Goal: Obtain resource: Obtain resource

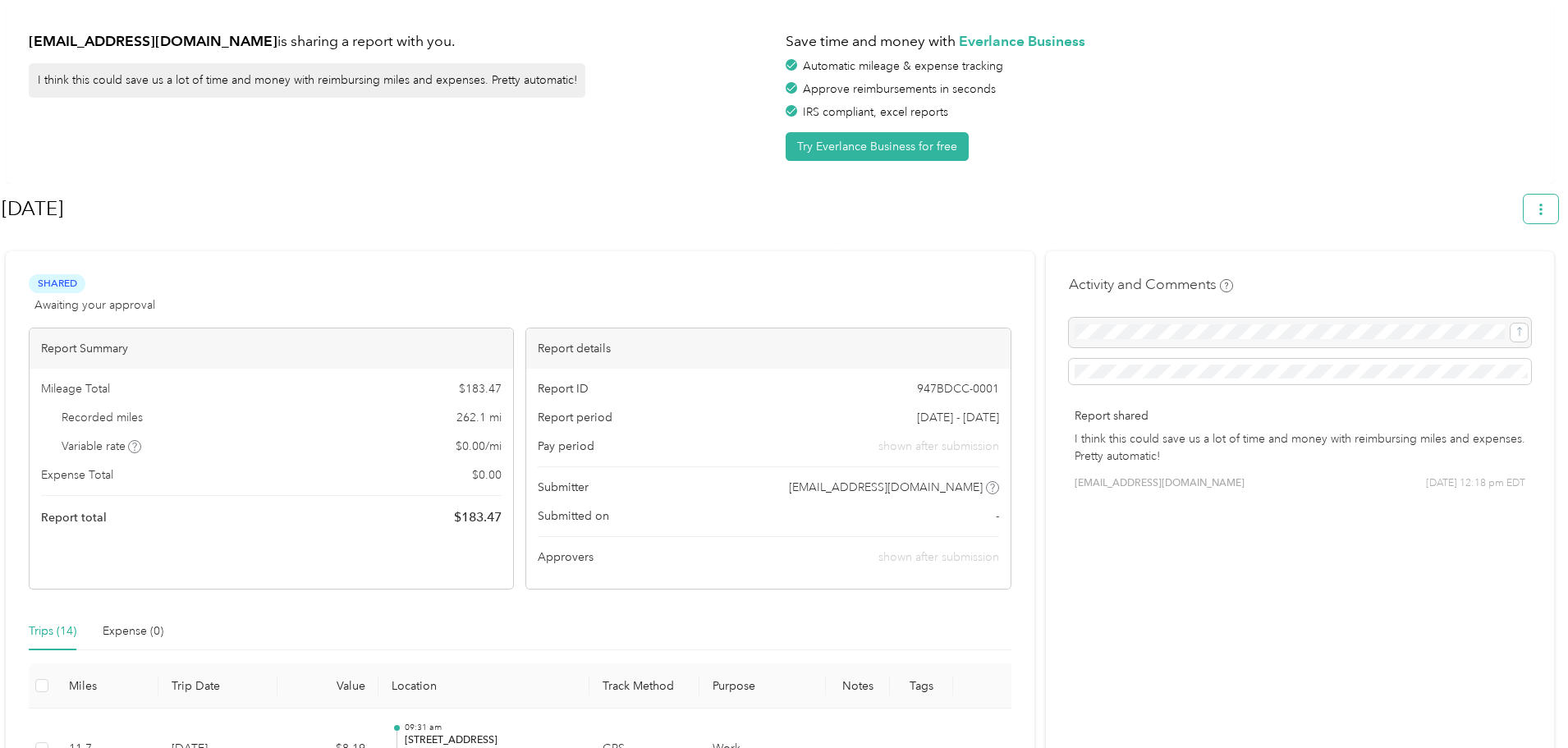
click at [1547, 215] on span "button" at bounding box center [1541, 209] width 11 height 14
click at [1468, 281] on icon at bounding box center [1463, 287] width 11 height 11
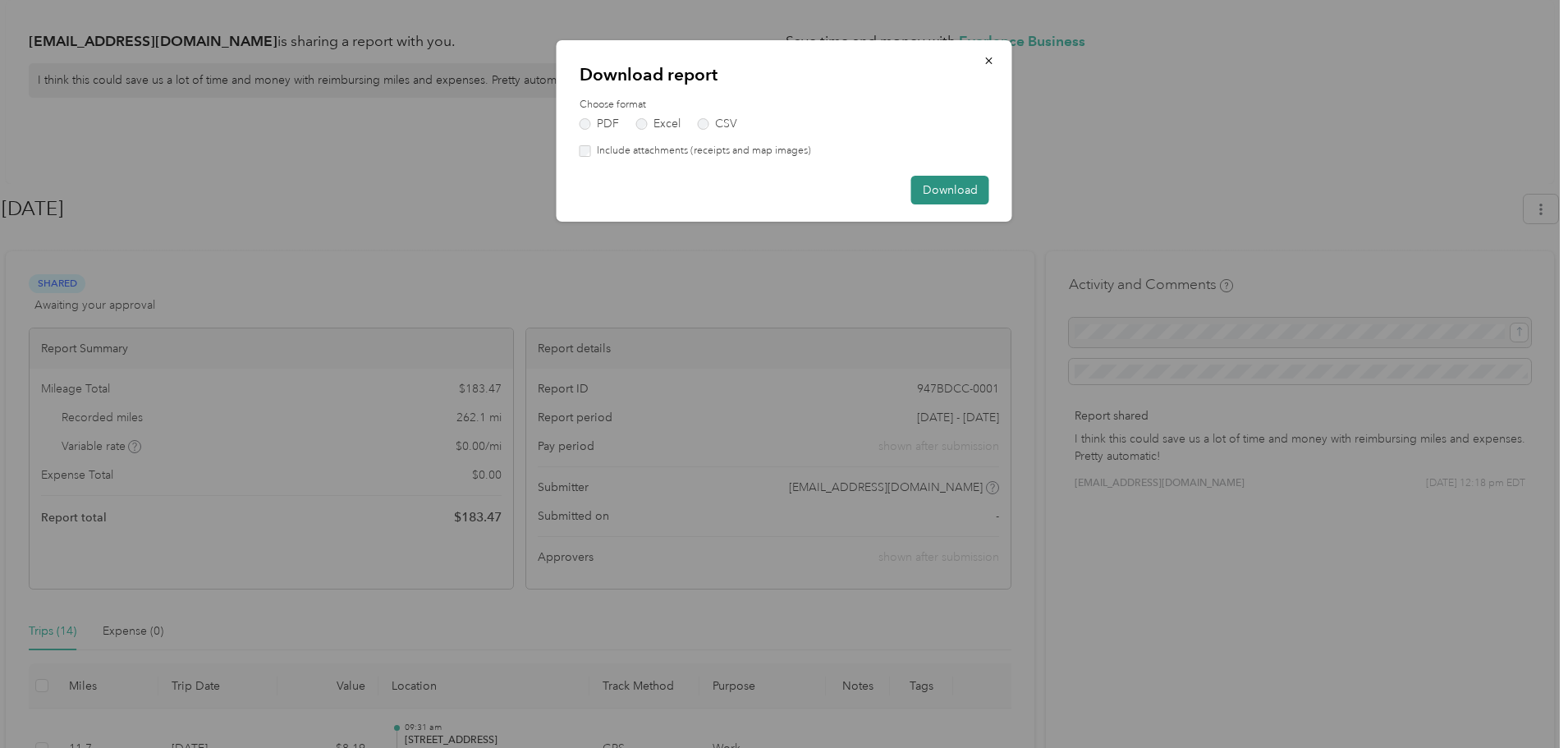
click at [951, 188] on button "Download" at bounding box center [950, 190] width 78 height 29
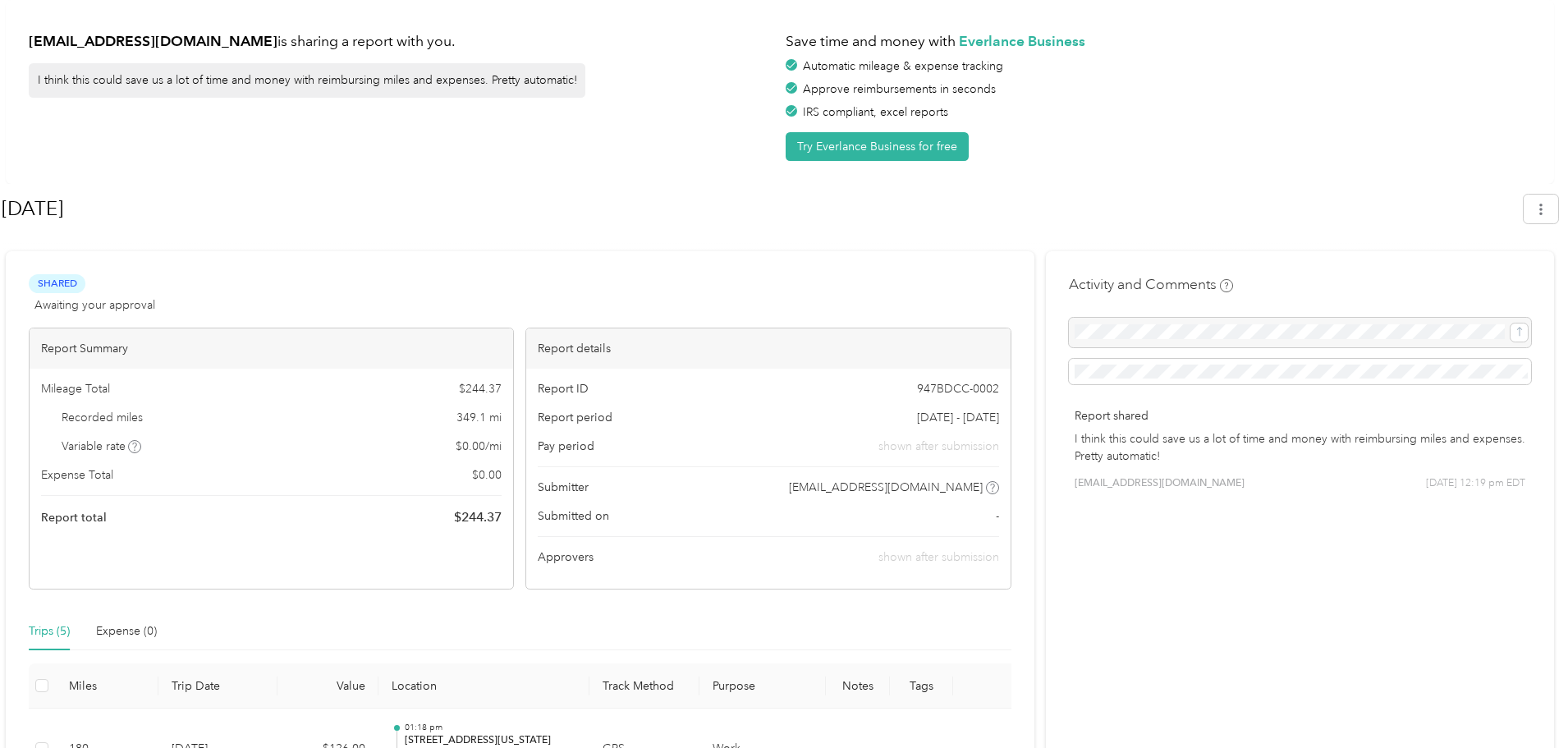
click at [1184, 114] on div "IRS compliant, excel reports" at bounding box center [1158, 113] width 745 height 18
click at [1178, 192] on h1 "Jul 2025" at bounding box center [757, 208] width 1511 height 40
click at [1531, 60] on div "Automatic mileage & expense tracking" at bounding box center [1158, 66] width 745 height 18
click at [1541, 117] on div "markrconnelly@gmail.com is sharing a report with you. I think this could save u…" at bounding box center [780, 91] width 1549 height 184
click at [1128, 169] on div "markrconnelly@gmail.com is sharing a report with you. I think this could save u…" at bounding box center [780, 91] width 1549 height 184
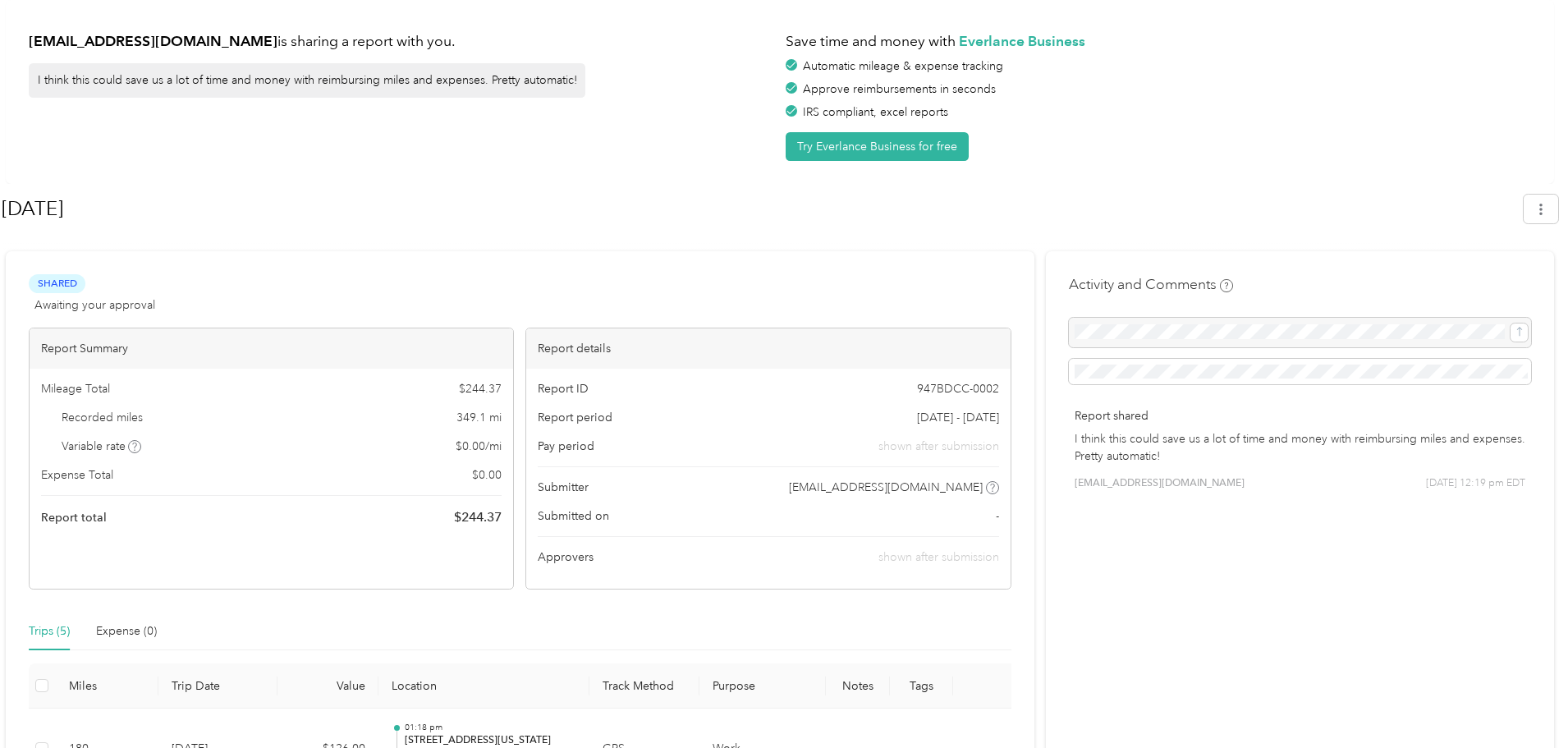
drag, startPoint x: 1519, startPoint y: 5, endPoint x: 1293, endPoint y: 132, distance: 259.2
click at [1293, 132] on div "Save time and money with Everlance Business Automatic mileage & expense trackin…" at bounding box center [1158, 91] width 745 height 138
click at [1290, 185] on div "markrconnelly@gmail.com is sharing a report with you. I think this could save u…" at bounding box center [780, 585] width 1560 height 1170
click at [1371, 210] on h1 "Jul 2025" at bounding box center [757, 208] width 1511 height 40
click at [1147, 171] on div "markrconnelly@gmail.com is sharing a report with you. I think this could save u…" at bounding box center [780, 91] width 1549 height 184
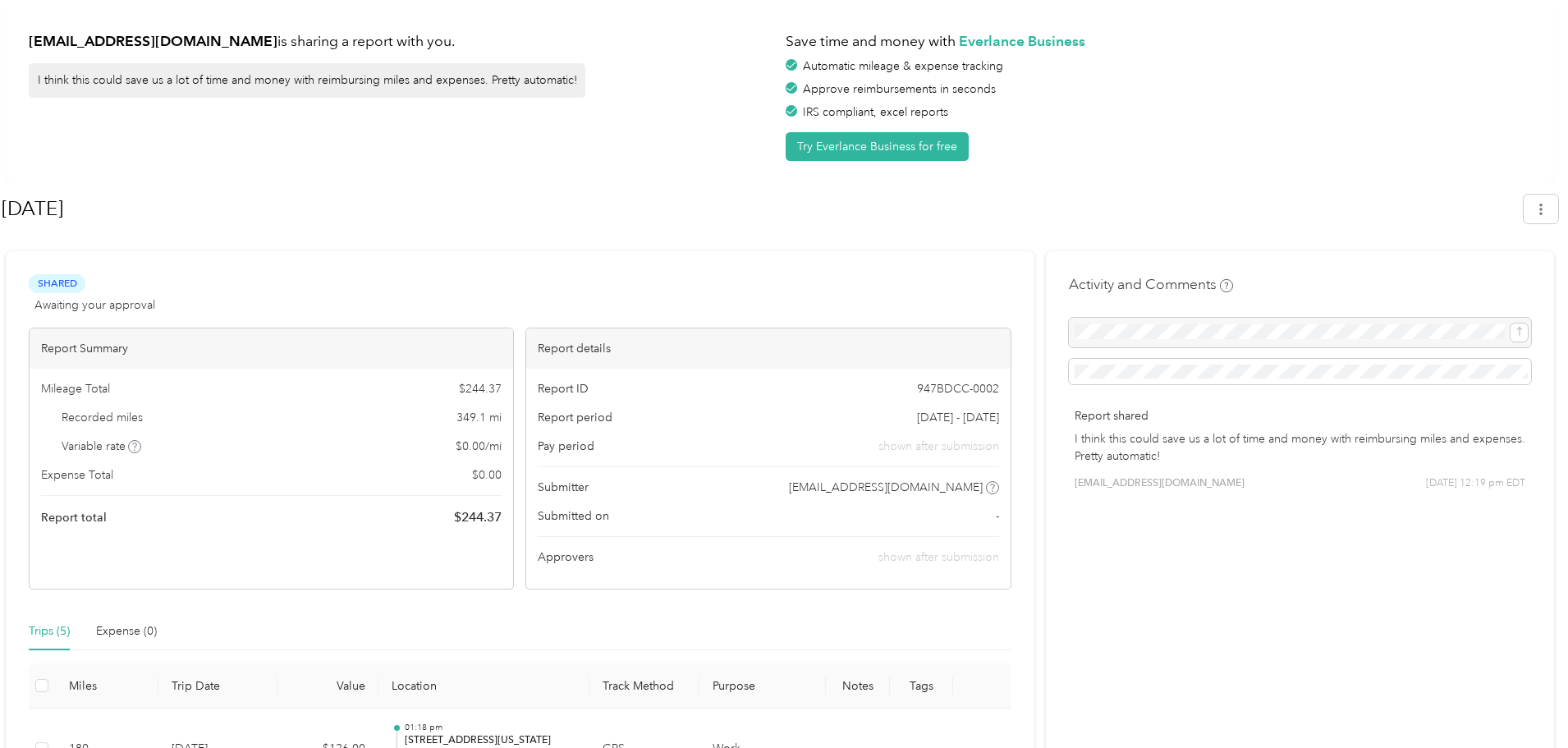
click at [469, 272] on div "Shared Awaiting your approval View activity & comments Report Summary Mileage T…" at bounding box center [520, 710] width 1029 height 919
drag, startPoint x: 1382, startPoint y: 231, endPoint x: 1423, endPoint y: 181, distance: 64.7
click at [1415, 190] on div "Jul 2025" at bounding box center [780, 212] width 1557 height 56
click at [1468, 68] on div "Automatic mileage & expense tracking" at bounding box center [1158, 66] width 745 height 18
click at [1169, 171] on div "markrconnelly@gmail.com is sharing a report with you. I think this could save u…" at bounding box center [780, 91] width 1549 height 184
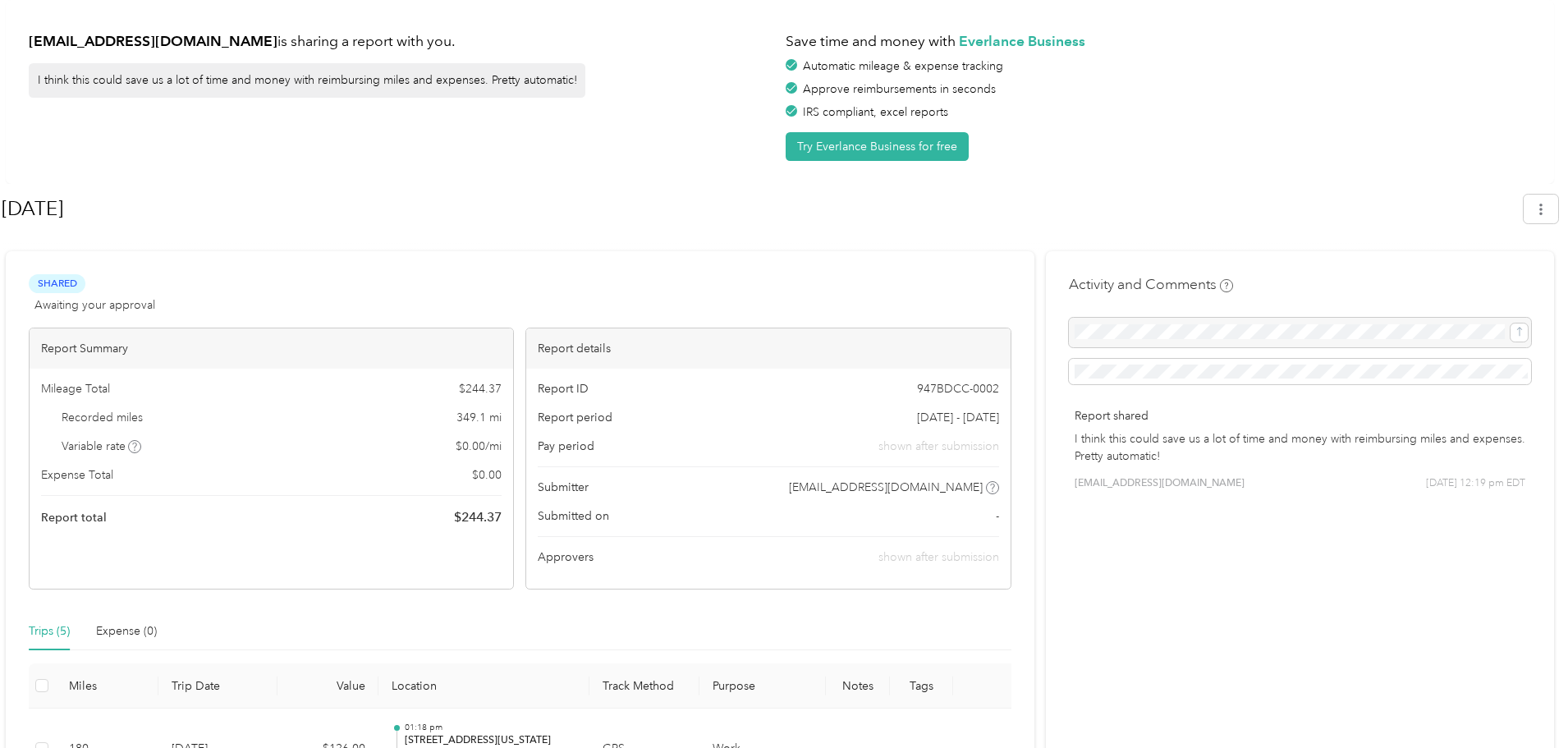
click at [552, 189] on h1 "Jul 2025" at bounding box center [757, 208] width 1511 height 40
click at [536, 200] on h1 "Jul 2025" at bounding box center [757, 208] width 1511 height 40
click at [1400, 81] on div "Approve reimbursements in seconds" at bounding box center [1158, 90] width 745 height 18
click at [1221, 175] on div "markrconnelly@gmail.com is sharing a report with you. I think this could save u…" at bounding box center [780, 91] width 1549 height 184
drag, startPoint x: 1093, startPoint y: 192, endPoint x: 1260, endPoint y: 142, distance: 174.3
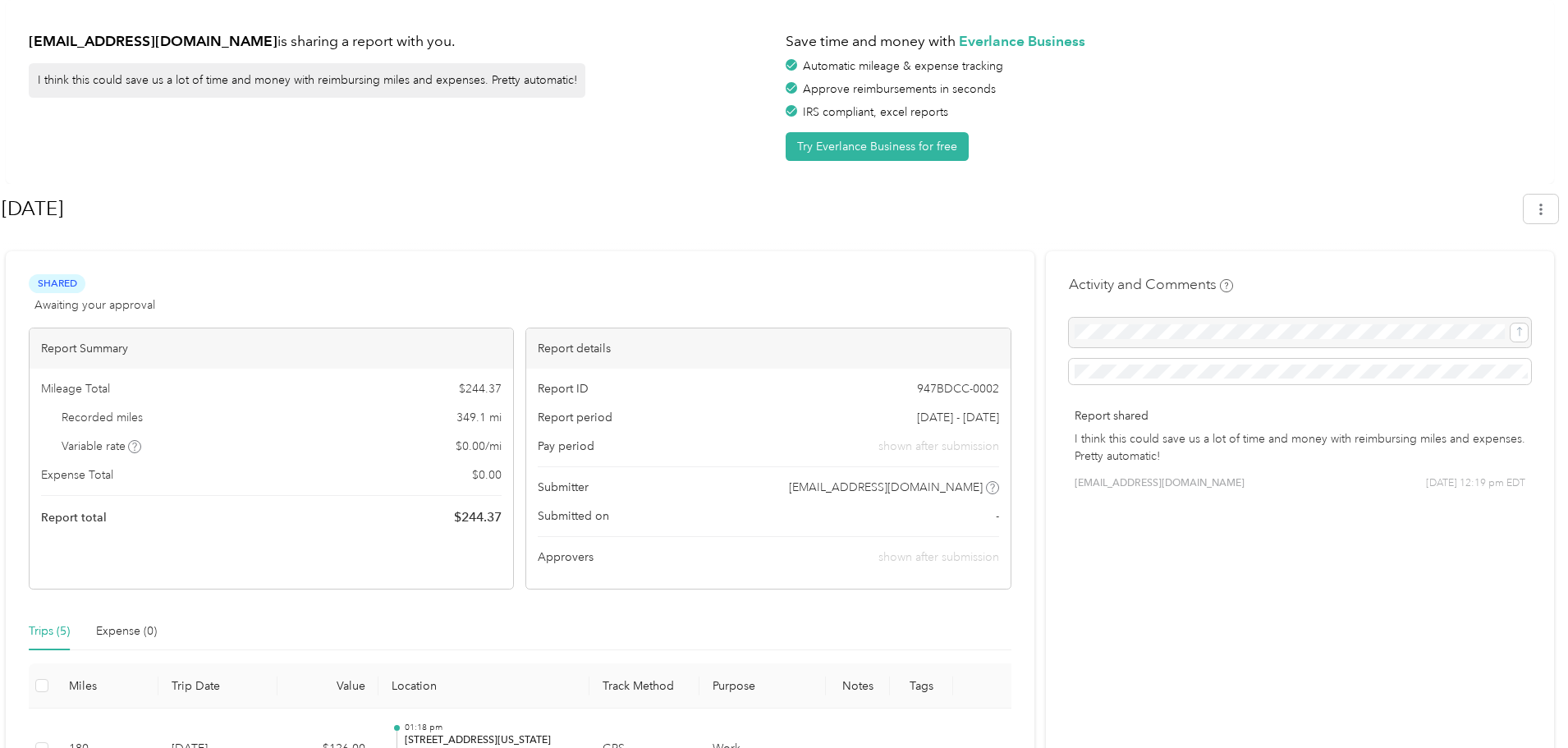
click at [1252, 162] on div "markrconnelly@gmail.com is sharing a report with you. I think this could save u…" at bounding box center [780, 585] width 1560 height 1170
click at [1376, 127] on div "Save time and money with Everlance Business Automatic mileage & expense trackin…" at bounding box center [1158, 91] width 745 height 138
click at [1540, 127] on div "markrconnelly@gmail.com is sharing a report with you. I think this could save u…" at bounding box center [780, 91] width 1549 height 184
click at [1114, 155] on div "Save time and money with Everlance Business Automatic mileage & expense trackin…" at bounding box center [1158, 91] width 745 height 138
click at [636, 96] on div "[EMAIL_ADDRESS][DOMAIN_NAME] is sharing a report with you. I think this could s…" at bounding box center [402, 91] width 745 height 138
